Goal: Task Accomplishment & Management: Manage account settings

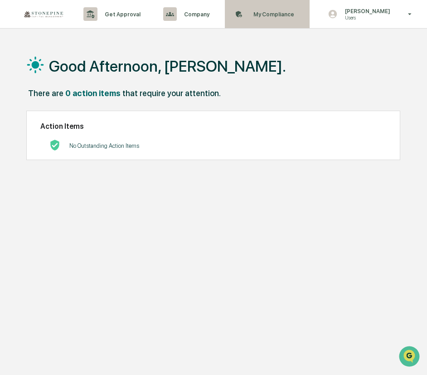
click at [265, 11] on p "My Compliance" at bounding box center [272, 14] width 53 height 7
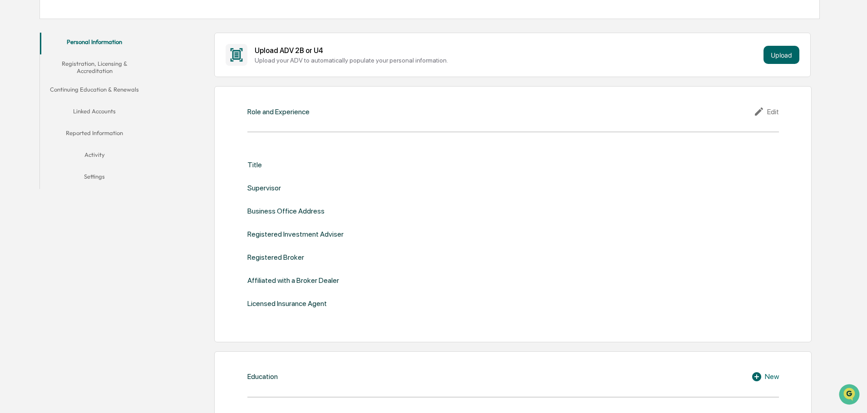
scroll to position [91, 0]
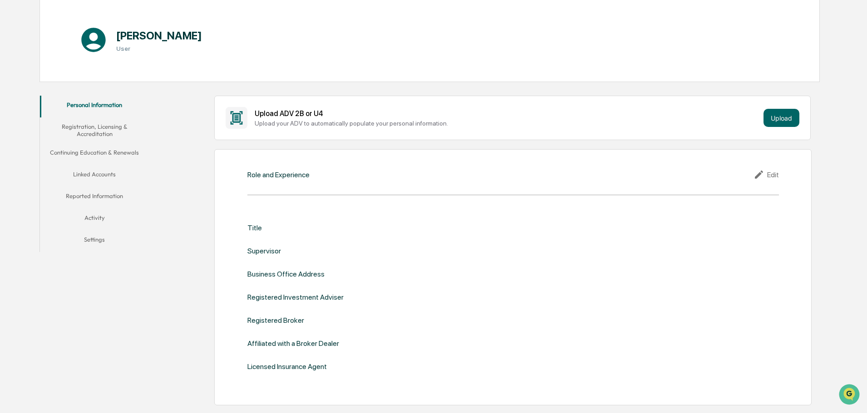
click at [99, 176] on button "Linked Accounts" at bounding box center [94, 176] width 109 height 22
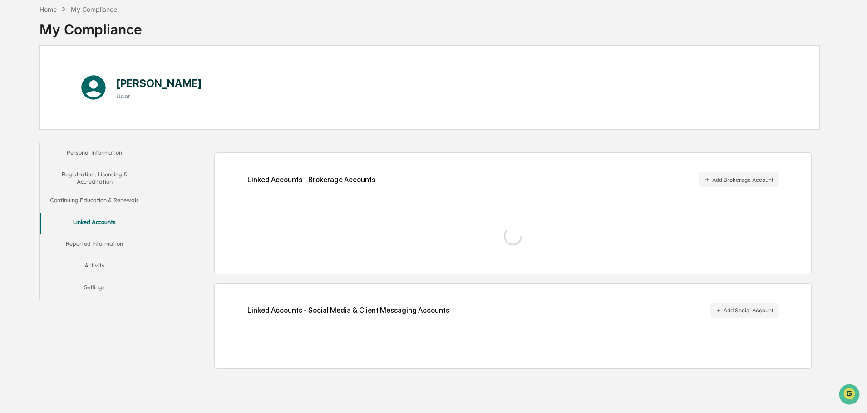
scroll to position [43, 0]
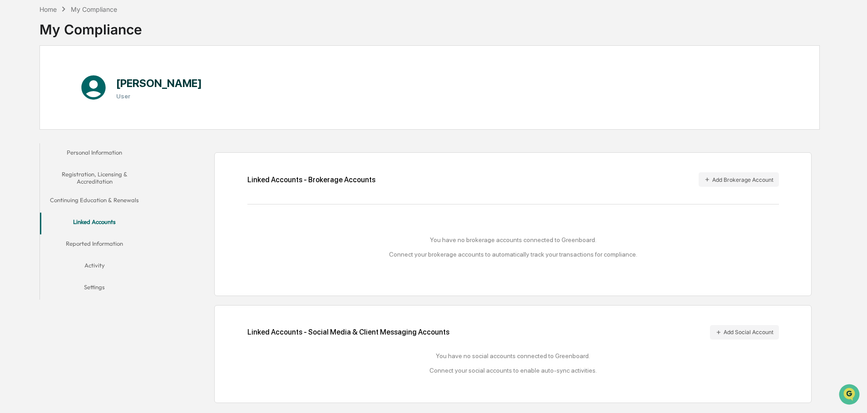
drag, startPoint x: 501, startPoint y: 201, endPoint x: 508, endPoint y: 200, distance: 6.9
click at [427, 202] on div "Linked Accounts - Brokerage Accounts Add Brokerage Account You have no brokerag…" at bounding box center [512, 224] width 597 height 144
click at [427, 181] on button "Add Brokerage Account" at bounding box center [738, 179] width 80 height 15
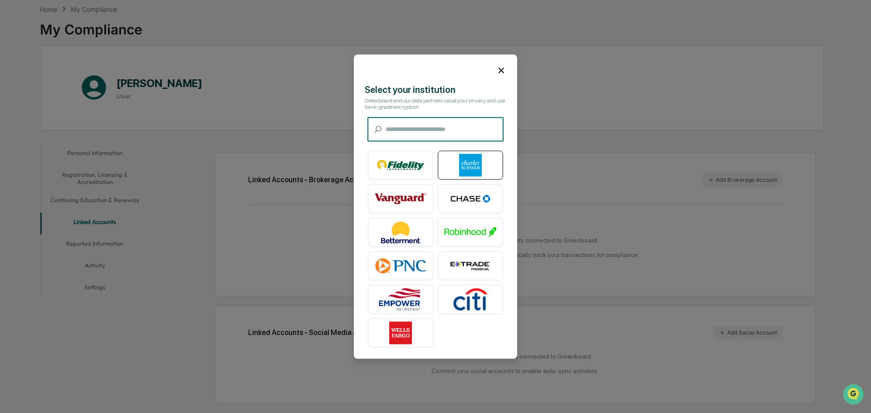
click at [427, 164] on img at bounding box center [471, 165] width 52 height 23
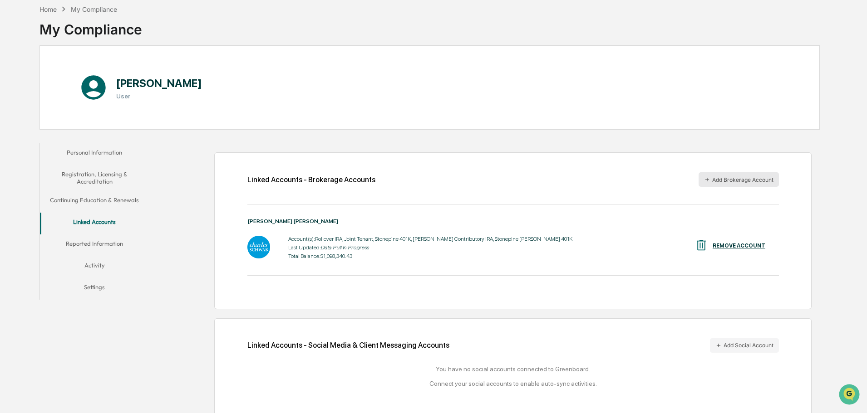
click at [427, 176] on button "Add Brokerage Account" at bounding box center [738, 179] width 80 height 15
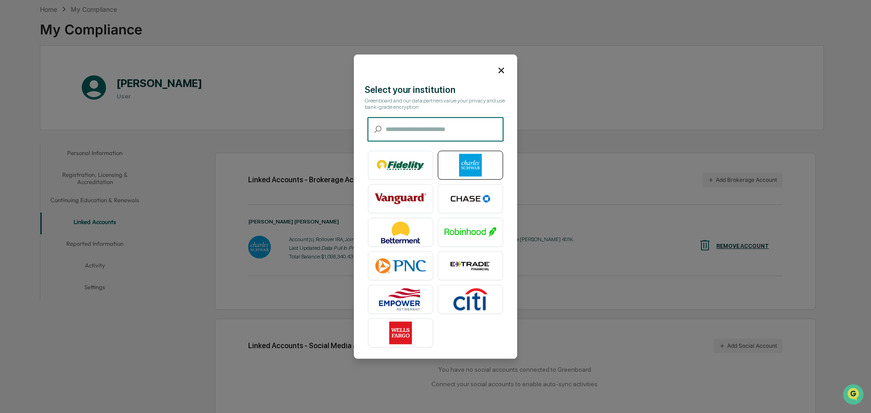
click at [427, 164] on img at bounding box center [471, 165] width 52 height 23
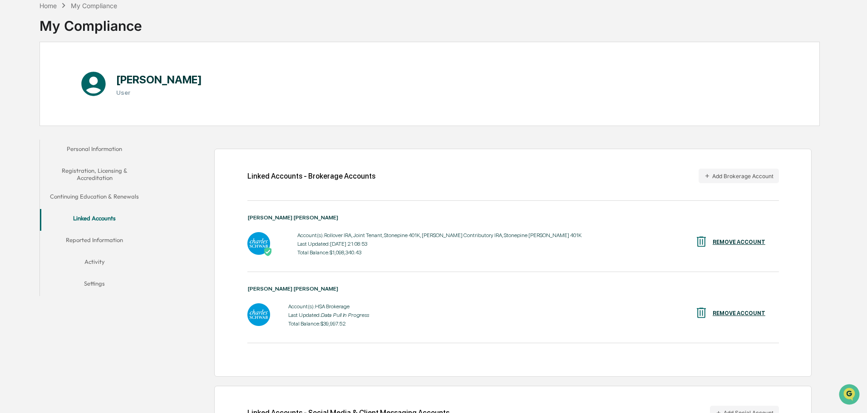
scroll to position [91, 0]
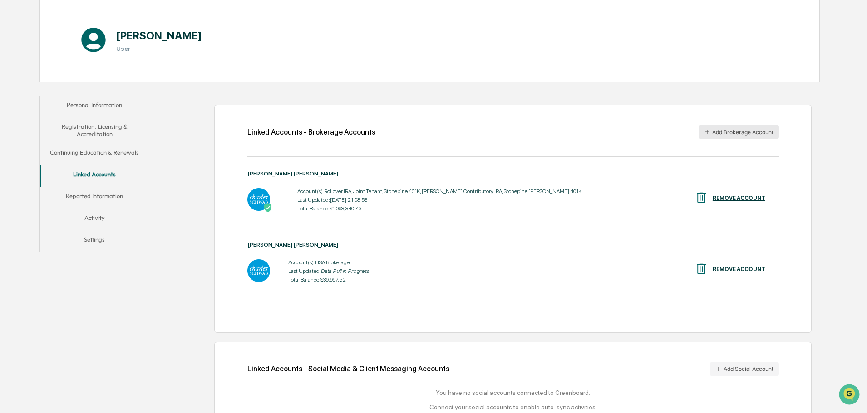
click at [427, 129] on icon "button" at bounding box center [707, 132] width 6 height 6
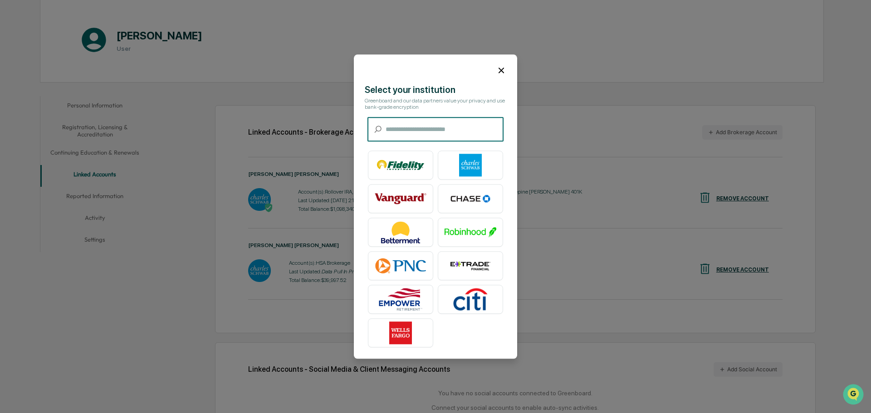
click at [417, 129] on input "text" at bounding box center [445, 130] width 118 height 24
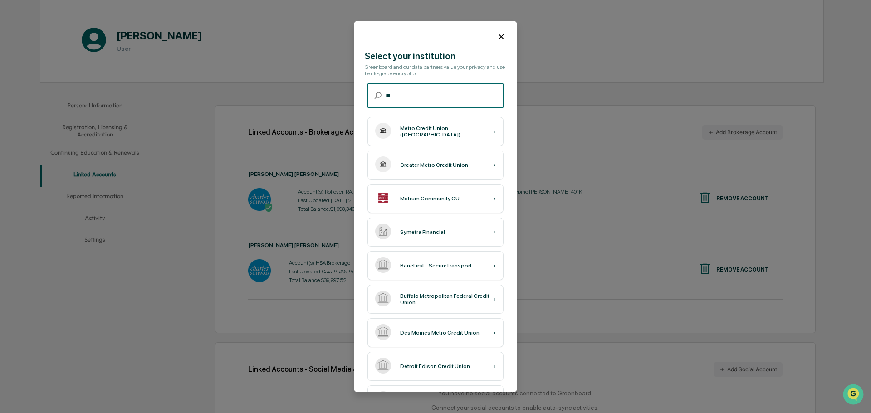
type input "*"
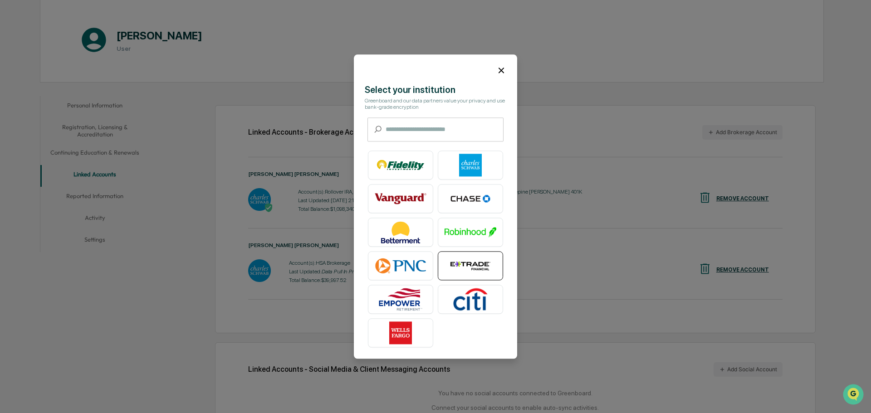
click at [427, 264] on img at bounding box center [471, 266] width 52 height 23
click at [416, 131] on input "text" at bounding box center [445, 130] width 118 height 24
click at [402, 128] on input "text" at bounding box center [445, 130] width 118 height 24
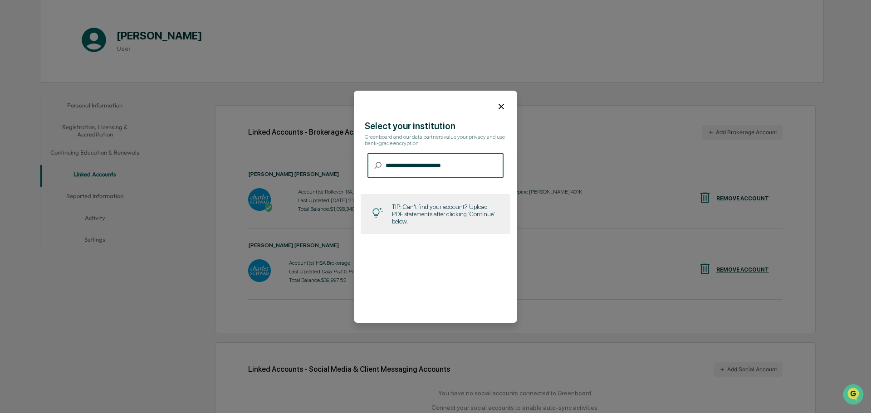
type input "**********"
click at [427, 170] on input "**********" at bounding box center [445, 166] width 118 height 24
click at [427, 110] on icon at bounding box center [501, 107] width 10 height 10
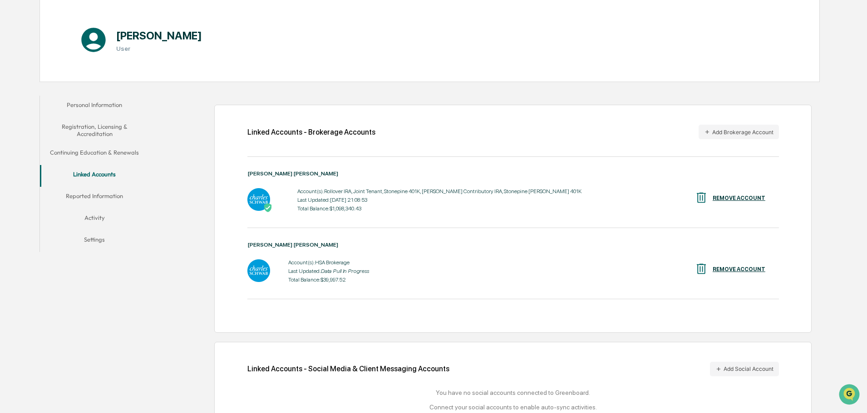
click at [195, 299] on div "Linked Accounts - Brokerage Accounts Add Brokerage Account [PERSON_NAME] [PERSO…" at bounding box center [486, 267] width 666 height 353
click at [427, 98] on div "Linked Accounts - Brokerage Accounts Add Brokerage Account [PERSON_NAME] [PERSO…" at bounding box center [486, 267] width 666 height 353
click at [427, 132] on button "Add Brokerage Account" at bounding box center [738, 132] width 80 height 15
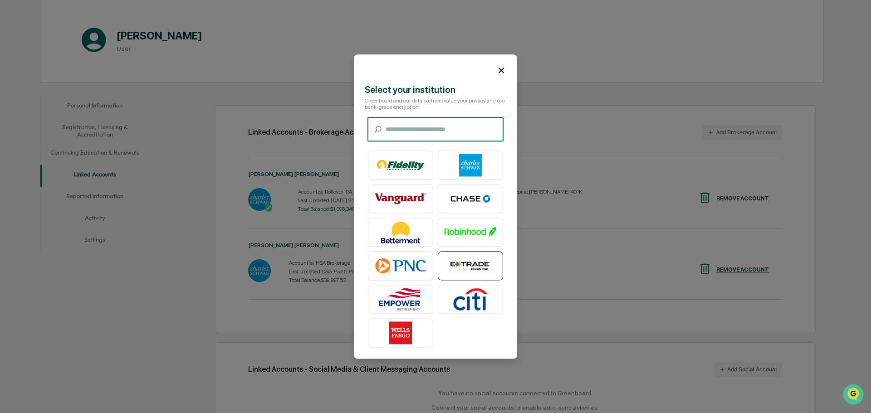
click at [427, 267] on img at bounding box center [471, 266] width 52 height 23
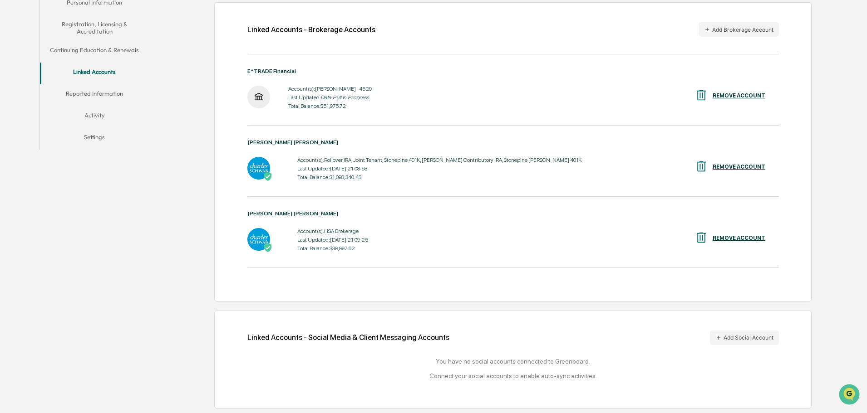
scroll to position [0, 0]
